Goal: Navigation & Orientation: Find specific page/section

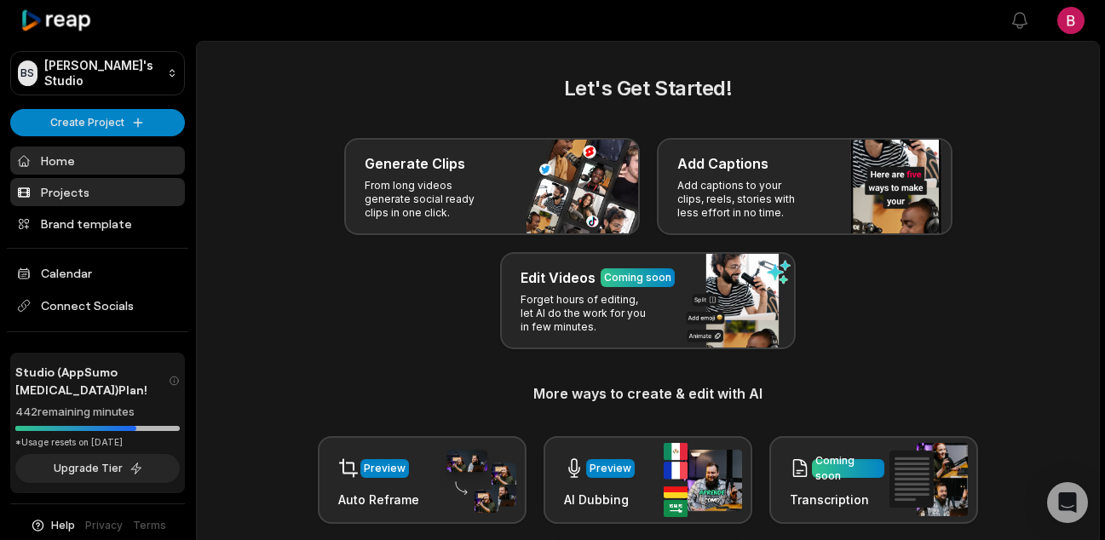
click at [68, 192] on link "Projects" at bounding box center [97, 192] width 175 height 28
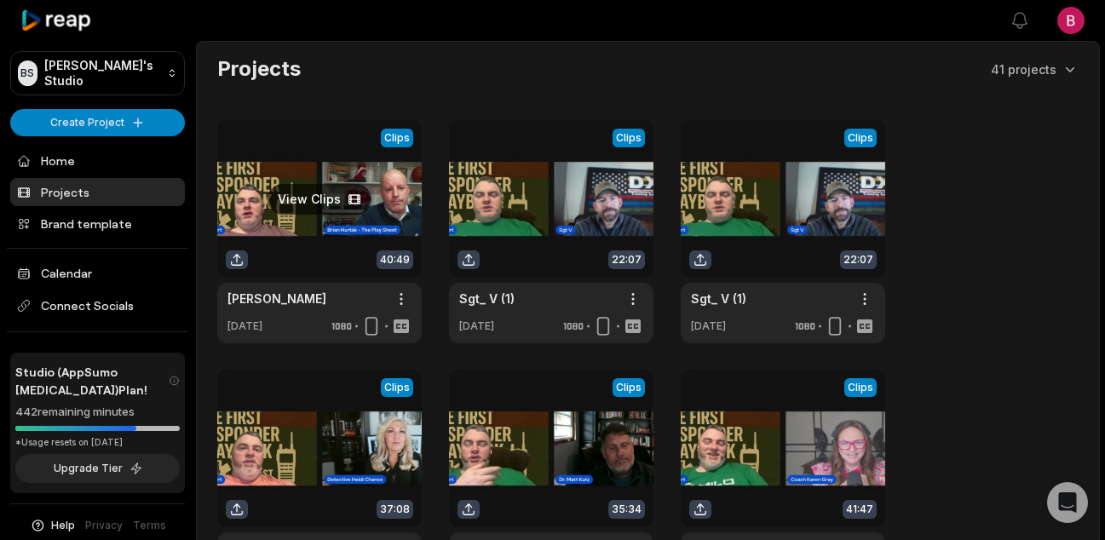
click at [328, 198] on link at bounding box center [319, 231] width 204 height 223
